Goal: Download file/media

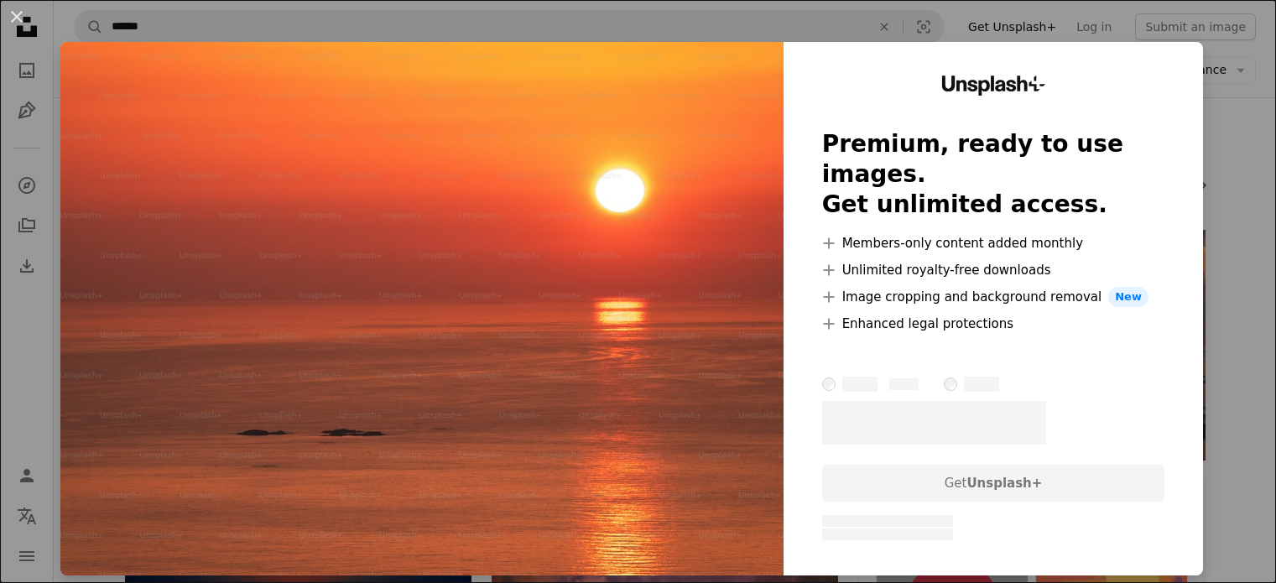
scroll to position [1258, 0]
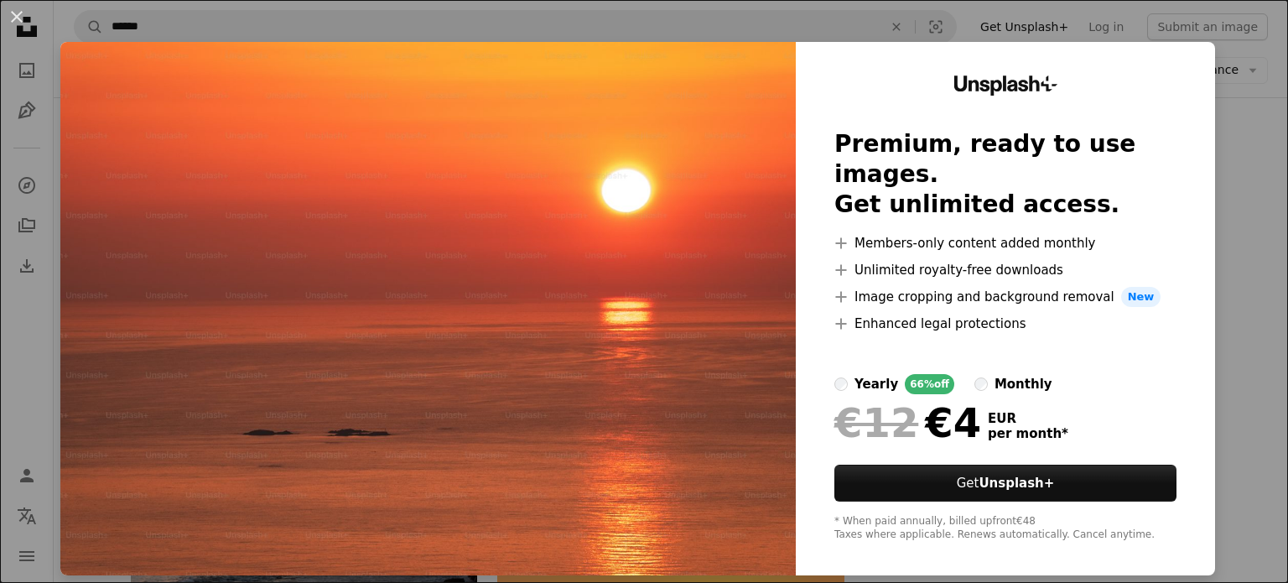
click at [1210, 66] on div "An X shape Unsplash+ Premium, ready to use images. Get unlimited access. A plus…" at bounding box center [644, 291] width 1288 height 583
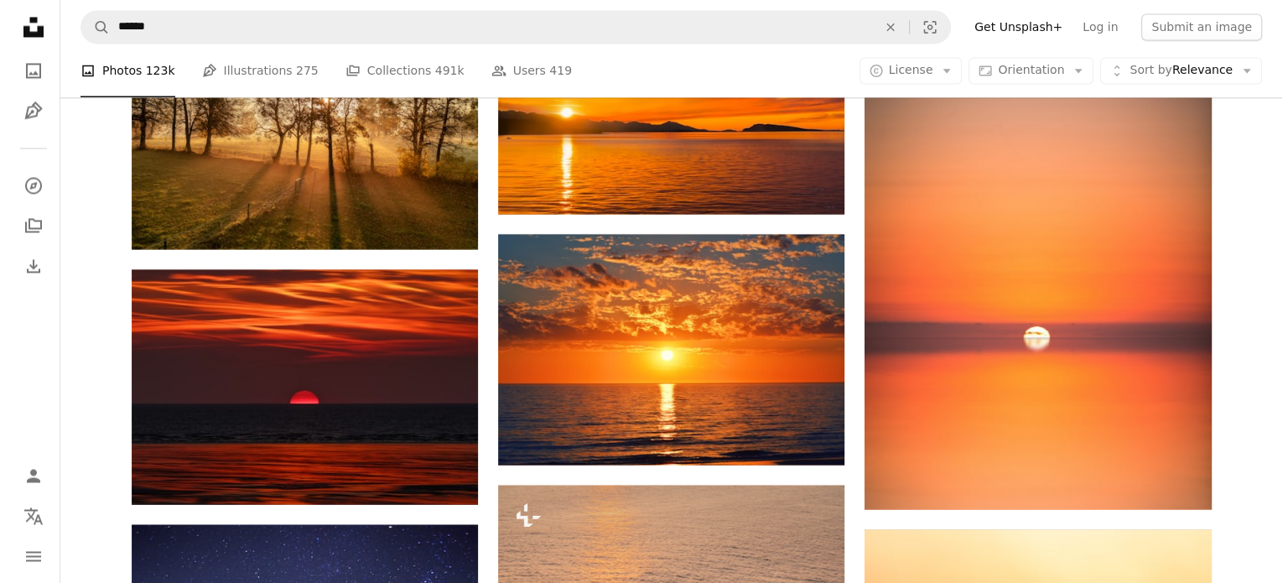
scroll to position [9393, 0]
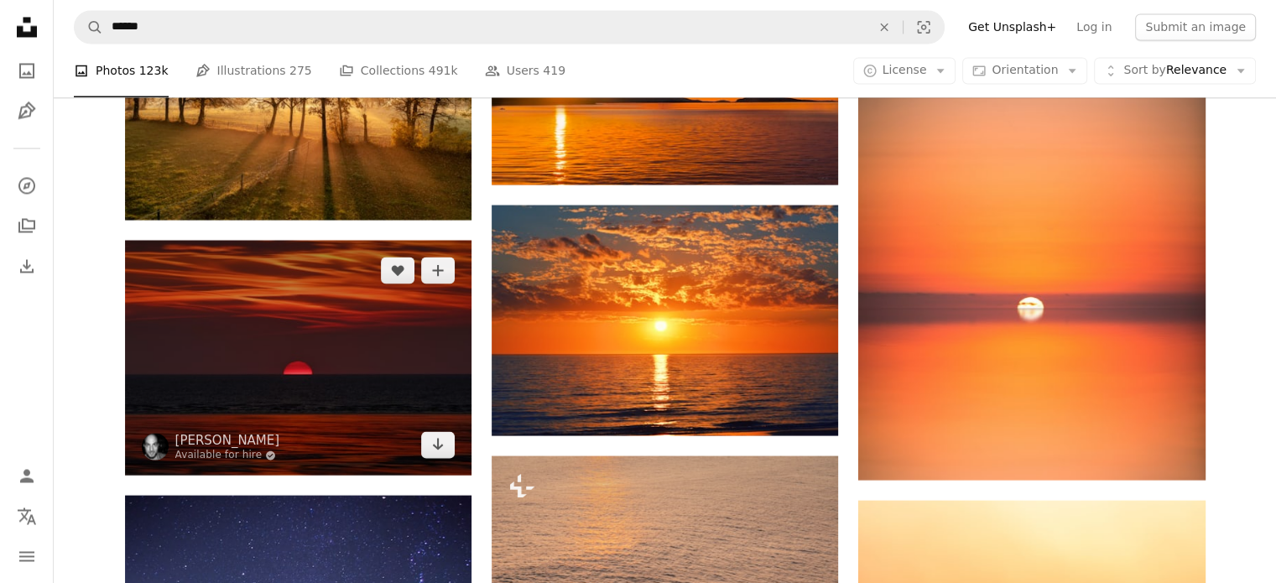
click at [289, 341] on img at bounding box center [298, 357] width 346 height 235
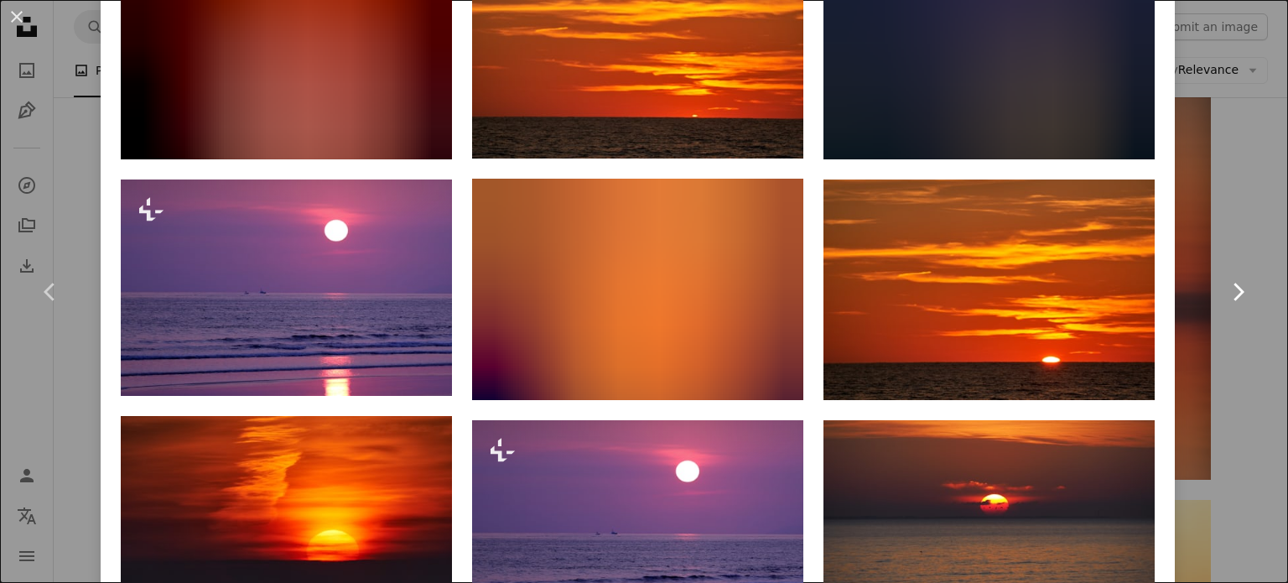
scroll to position [1258, 0]
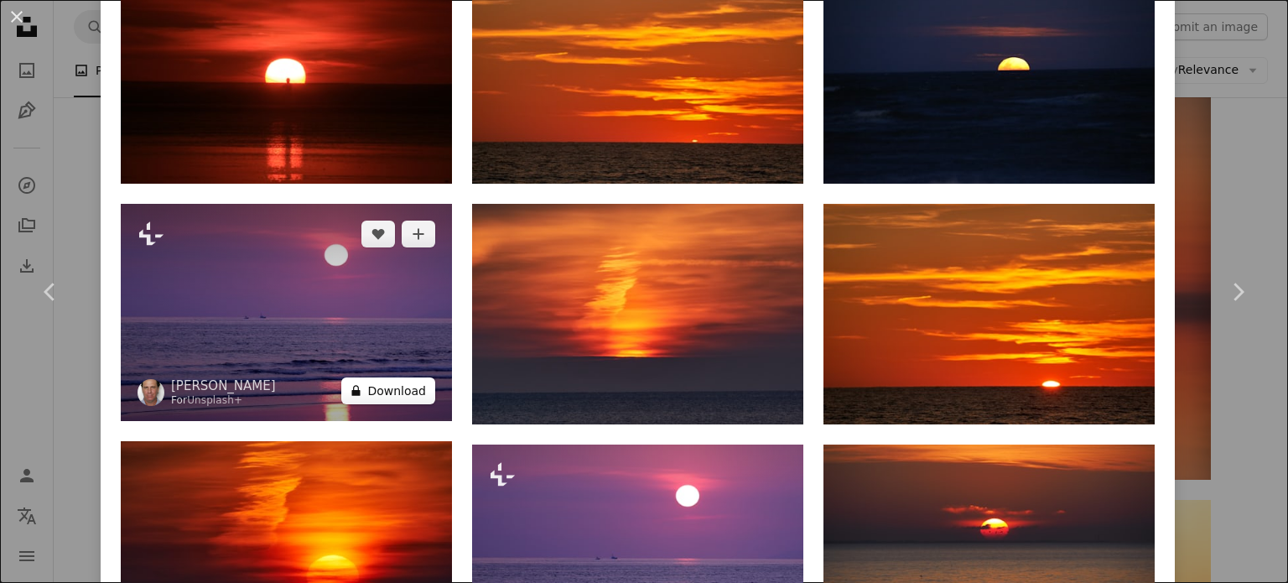
click at [371, 387] on button "A lock Download" at bounding box center [388, 390] width 94 height 27
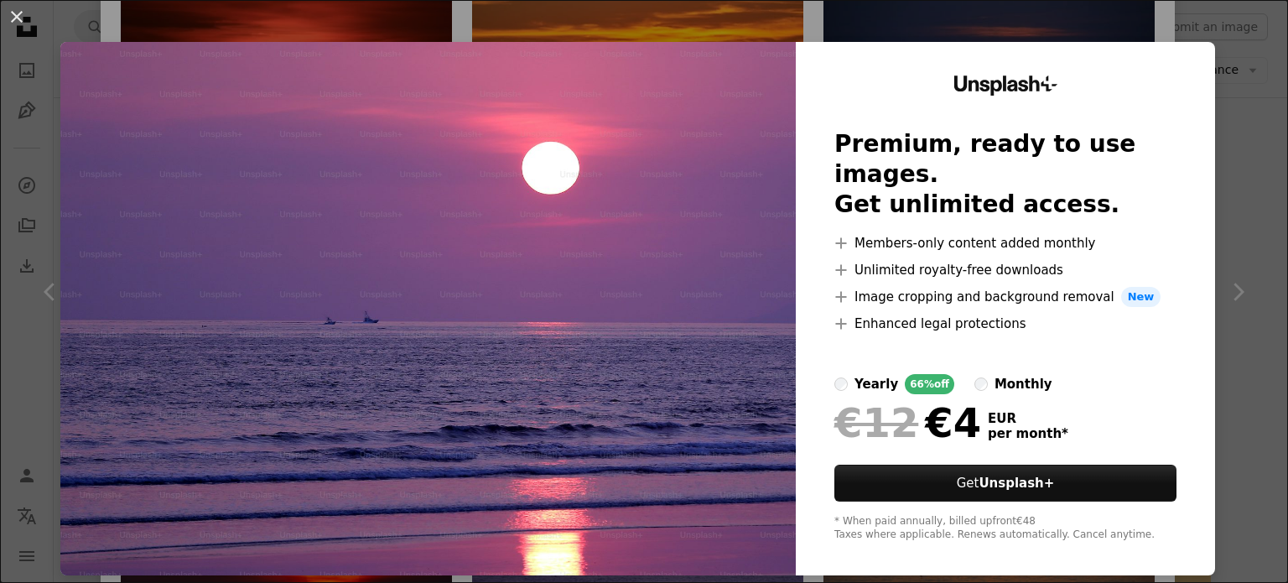
click at [1237, 75] on div "An X shape Unsplash+ Premium, ready to use images. Get unlimited access. A plus…" at bounding box center [644, 291] width 1288 height 583
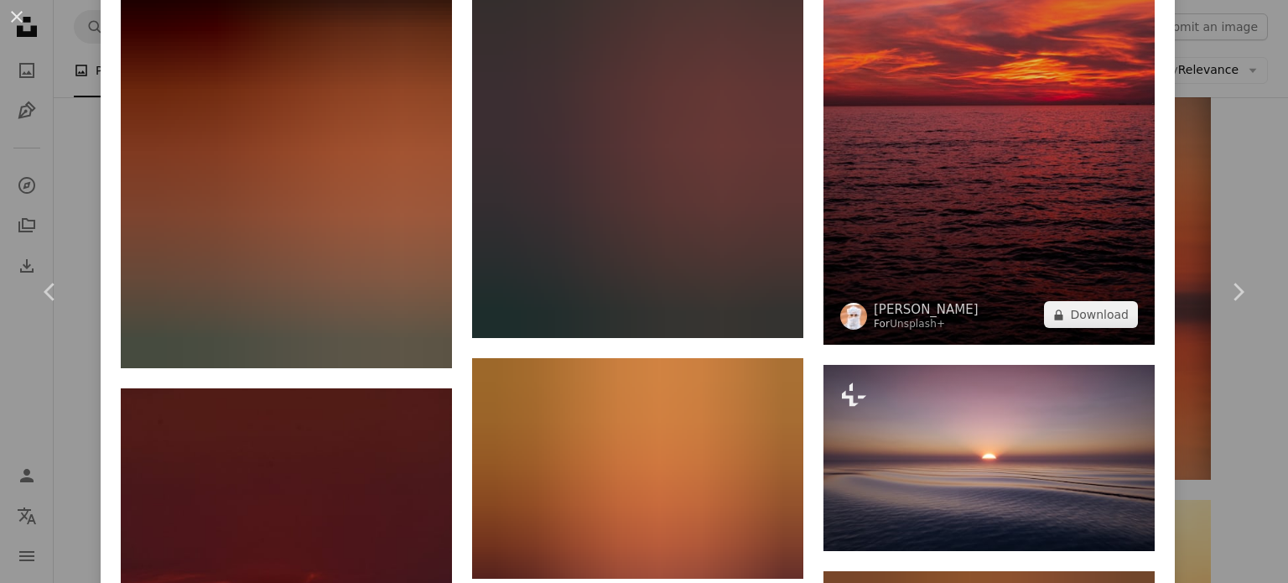
scroll to position [2684, 0]
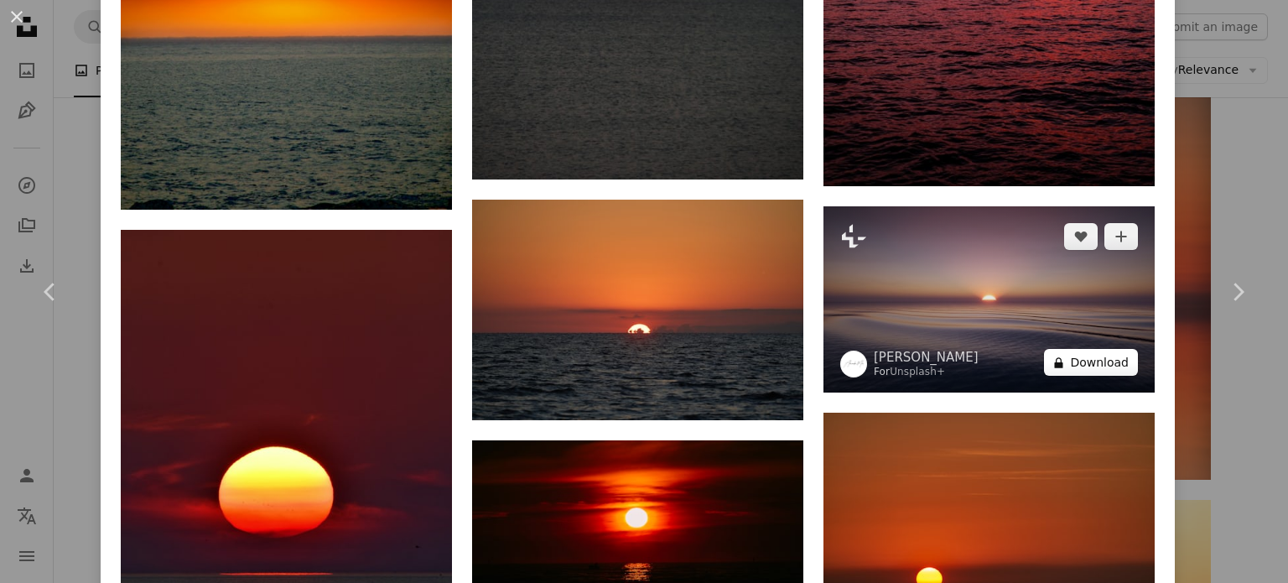
click at [1077, 349] on button "A lock Download" at bounding box center [1091, 362] width 94 height 27
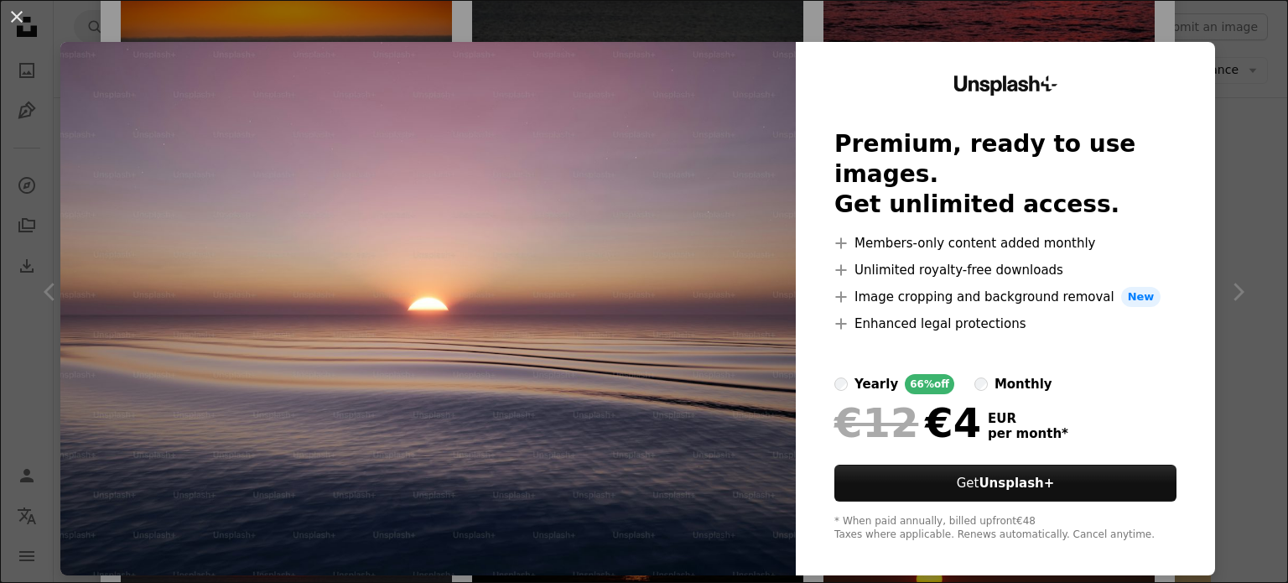
click at [1231, 70] on div "An X shape Unsplash+ Premium, ready to use images. Get unlimited access. A plus…" at bounding box center [644, 291] width 1288 height 583
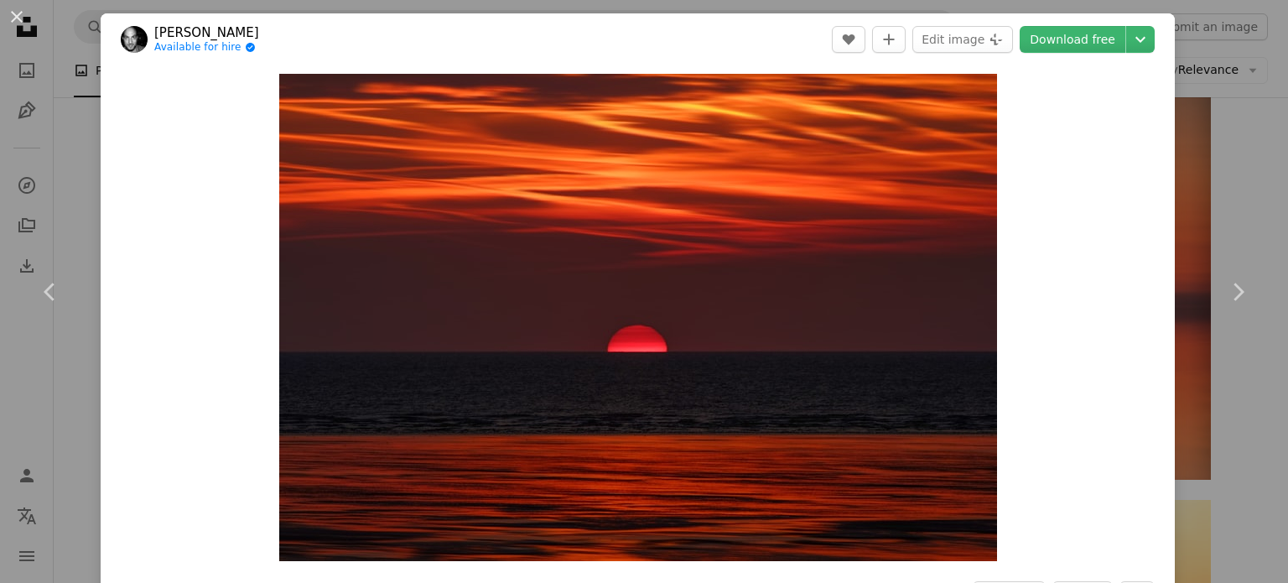
click at [84, 118] on div "An X shape Chevron left Chevron right [PERSON_NAME] Available for hire A checkm…" at bounding box center [644, 291] width 1288 height 583
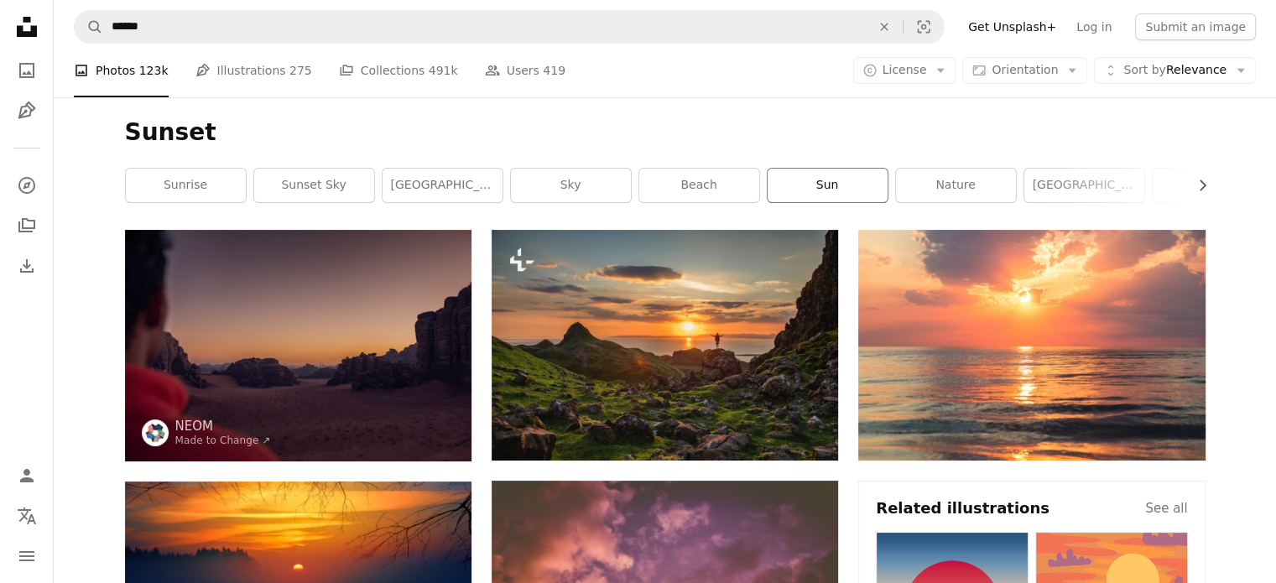
click at [834, 188] on link "sun" at bounding box center [827, 186] width 120 height 34
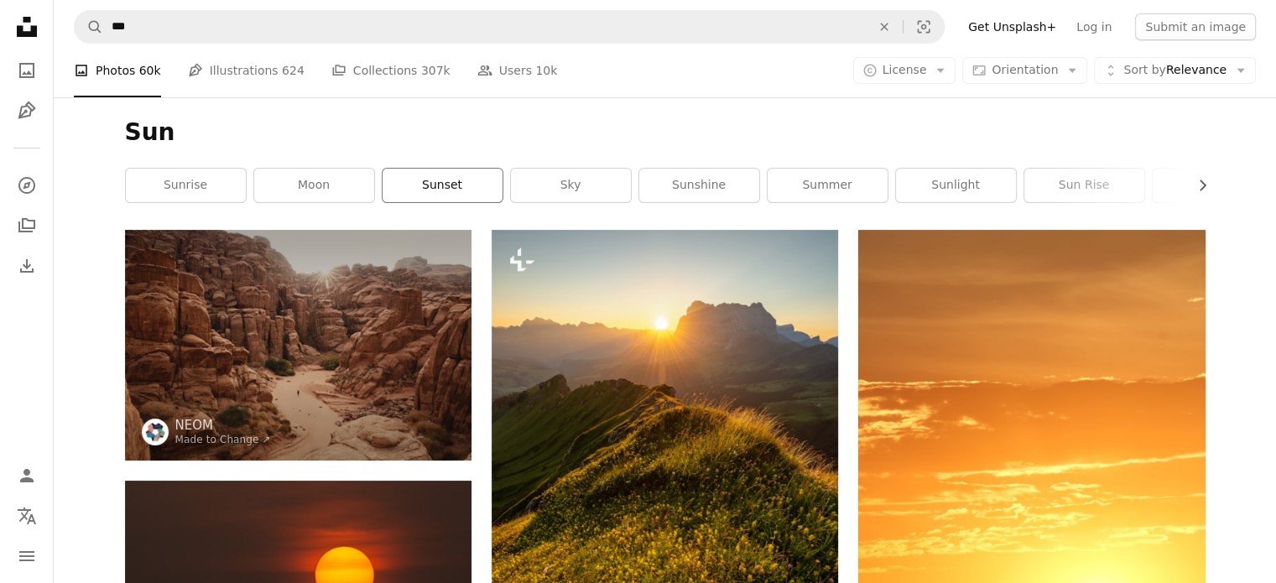
click at [445, 185] on link "sunset" at bounding box center [442, 186] width 120 height 34
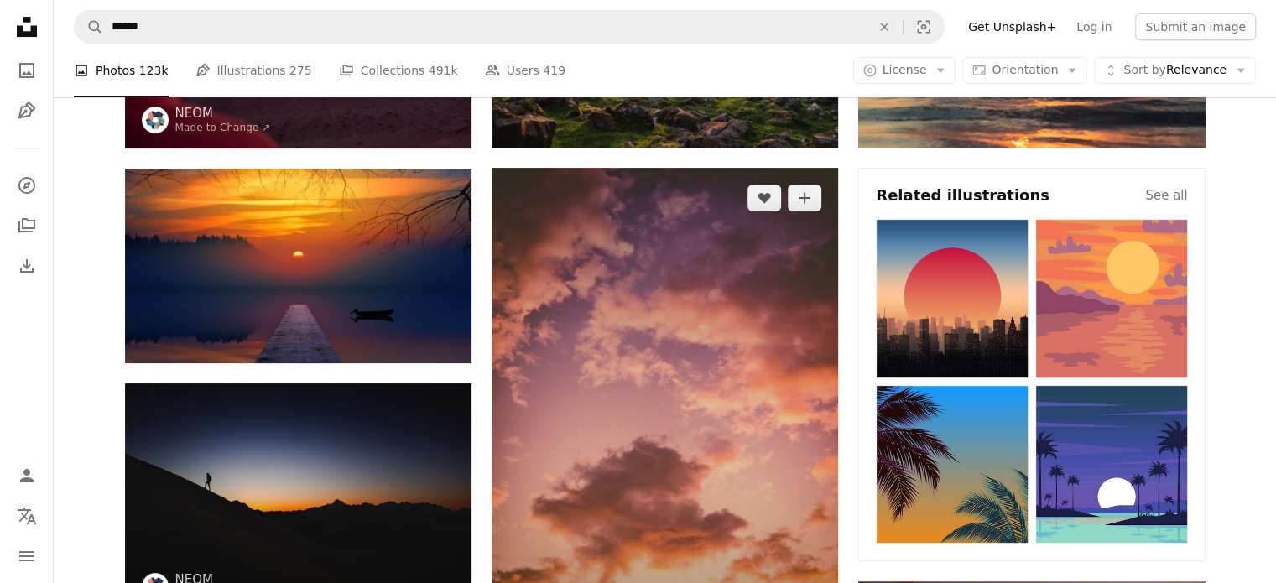
scroll to position [84, 0]
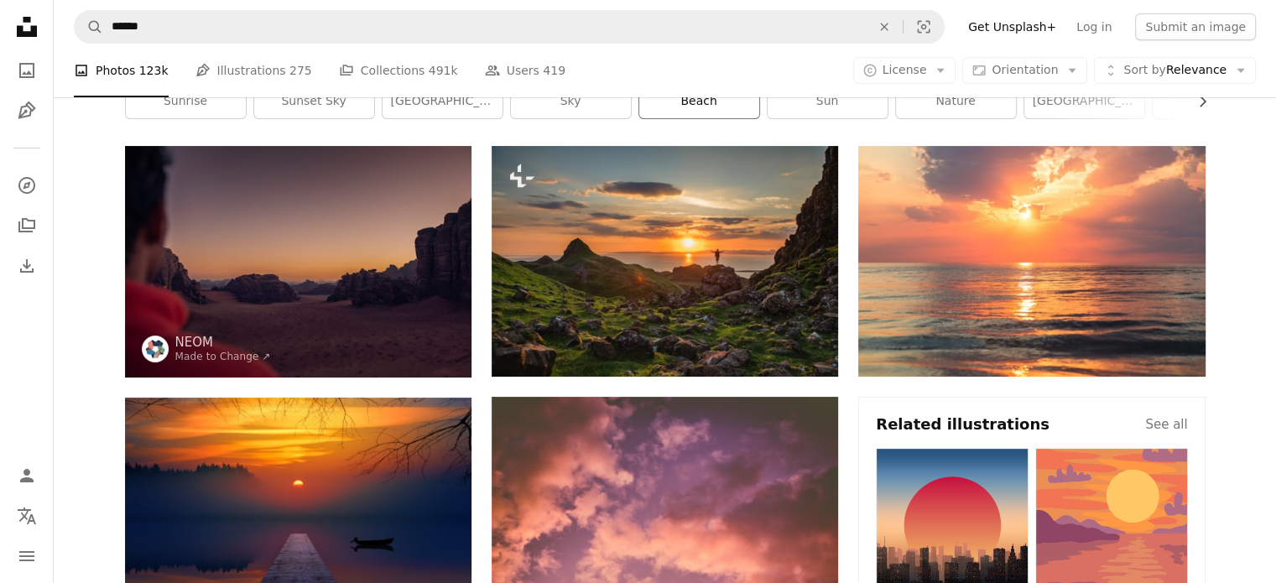
click at [710, 98] on link "beach" at bounding box center [699, 102] width 120 height 34
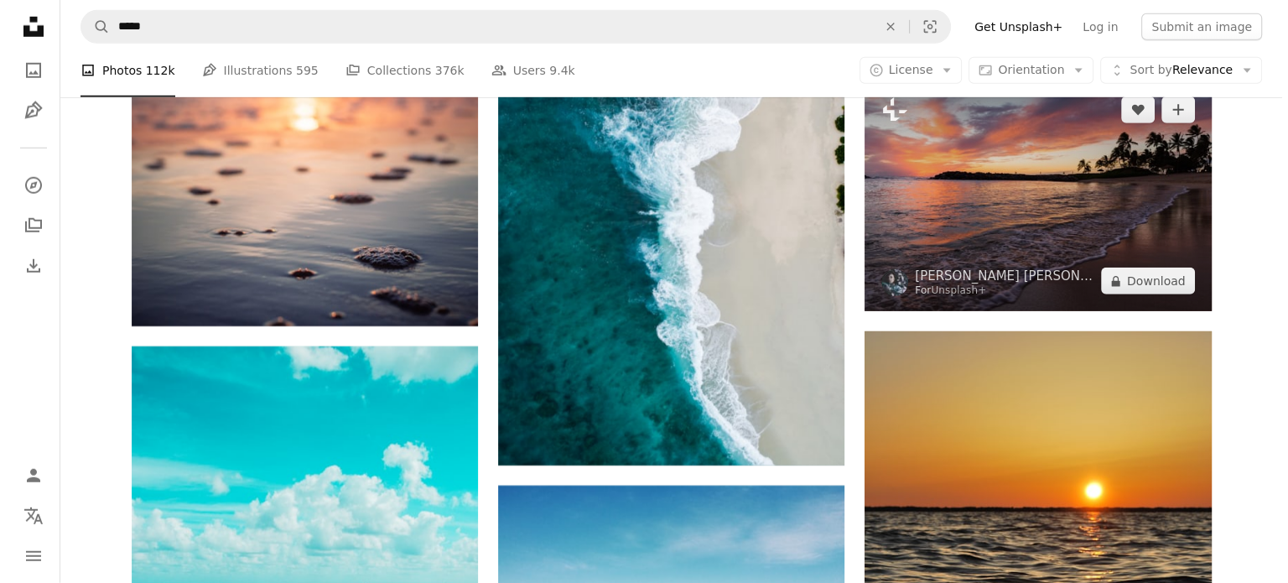
scroll to position [5200, 0]
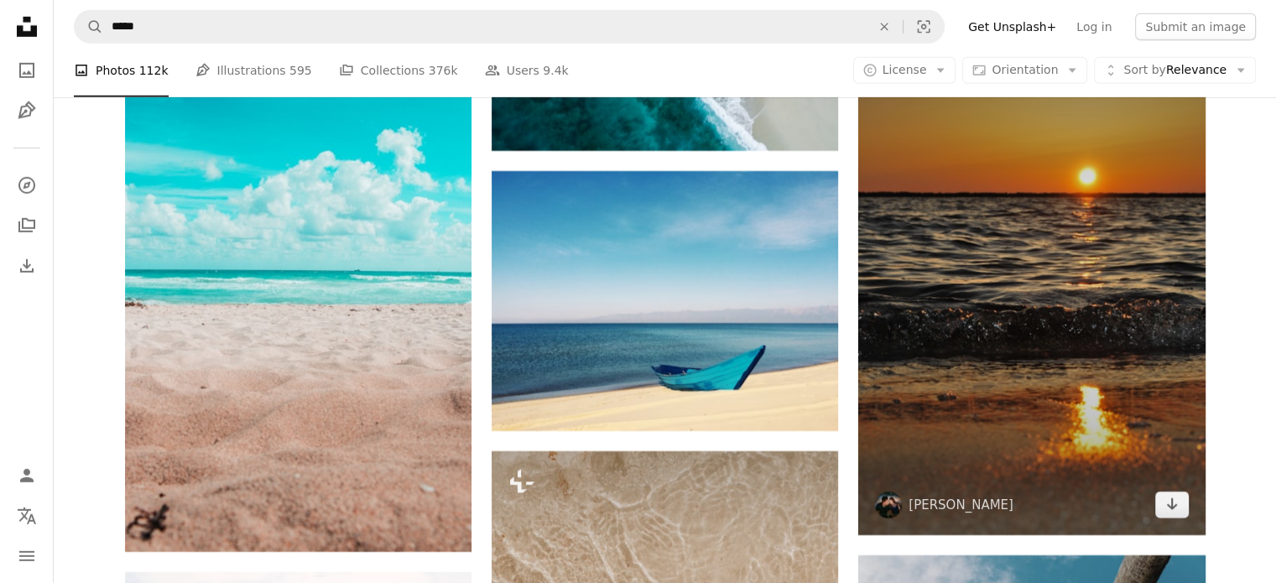
click at [1075, 271] on img at bounding box center [1031, 276] width 346 height 518
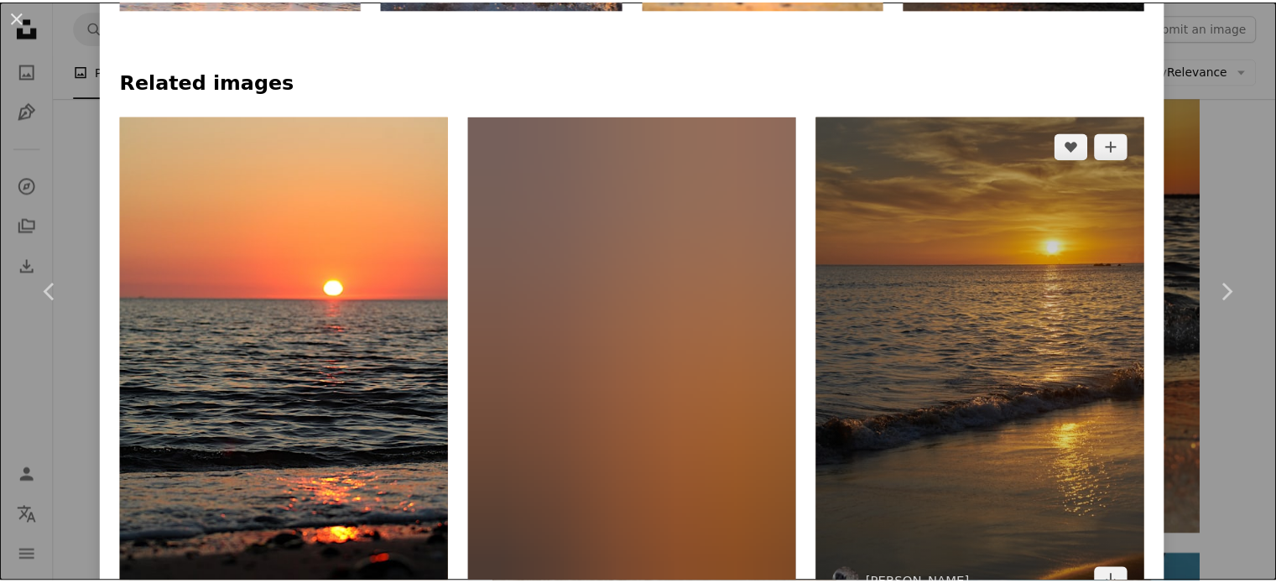
scroll to position [1090, 0]
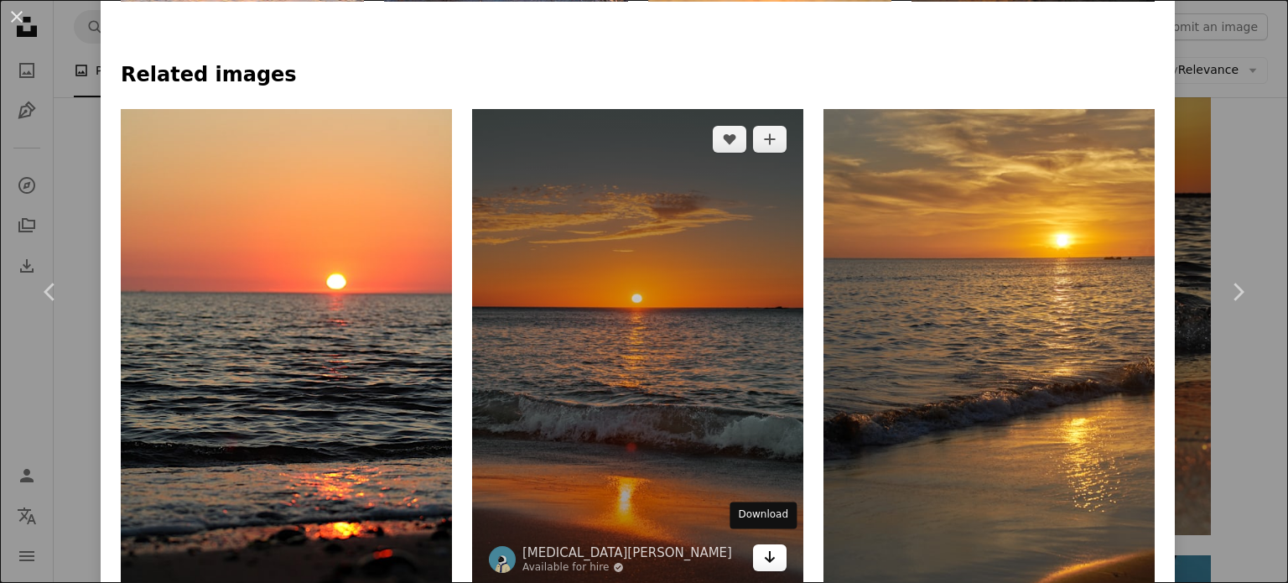
click at [765, 553] on icon "Arrow pointing down" at bounding box center [769, 557] width 13 height 20
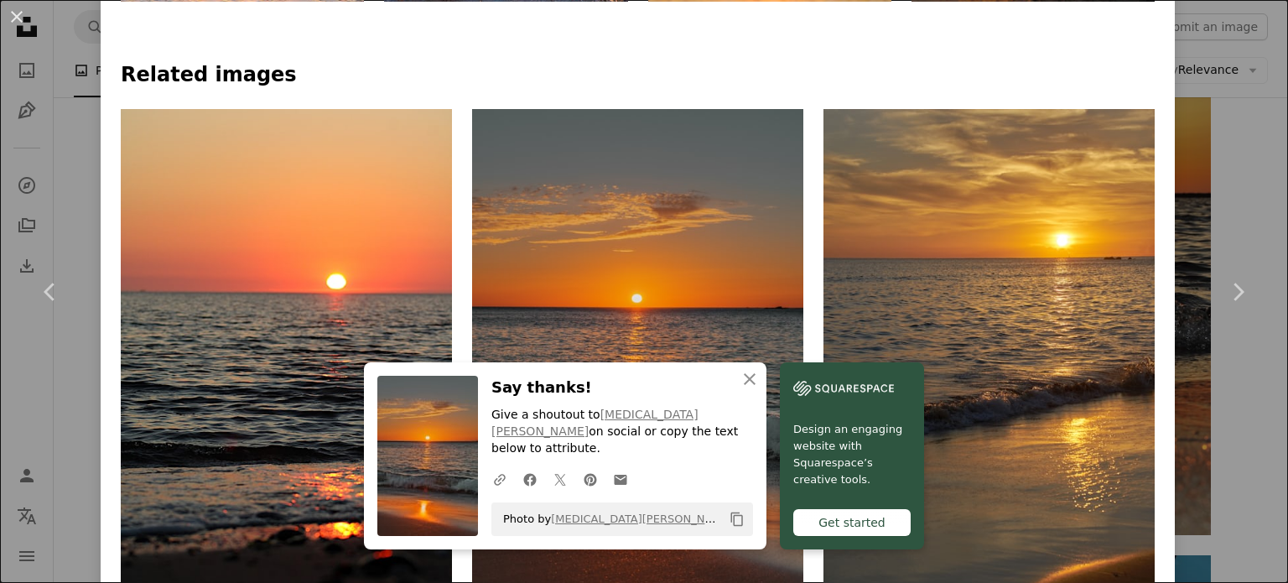
click at [1201, 46] on div "An X shape Chevron left Chevron right An X shape Close Say thanks! Give a shout…" at bounding box center [644, 291] width 1288 height 583
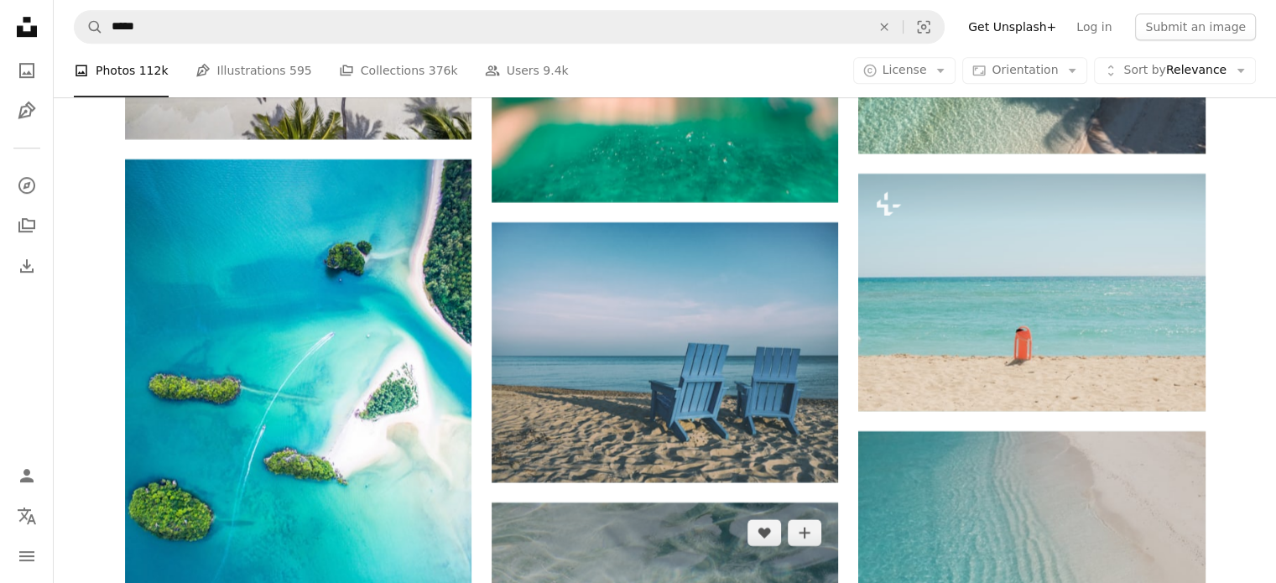
scroll to position [7716, 0]
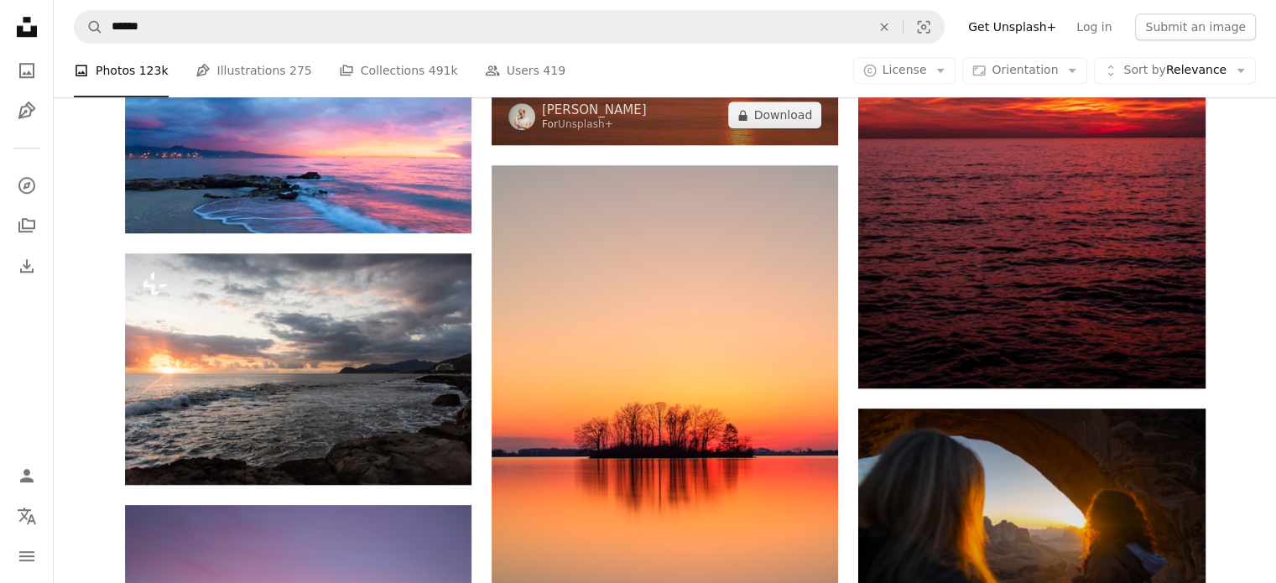
scroll to position [1593, 0]
